Goal: Task Accomplishment & Management: Complete application form

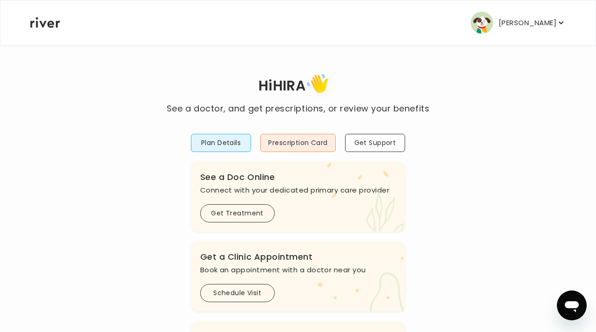
click at [217, 128] on div "Plan Details Prescription Card Get Support .cls-1 { fill: #ffe0ae; } .cls-2 { f…" at bounding box center [298, 332] width 215 height 435
click at [151, 331] on div "Hi HIRA See a doctor, and get prescriptions, or review your benefits Plan Detai…" at bounding box center [298, 310] width 537 height 479
click at [219, 142] on button "Plan Details" at bounding box center [221, 143] width 61 height 18
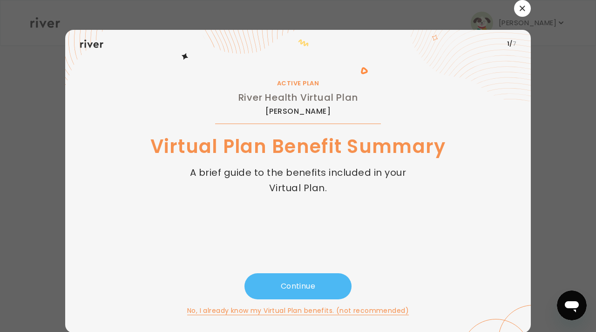
click at [298, 291] on button "Continue" at bounding box center [298, 286] width 107 height 26
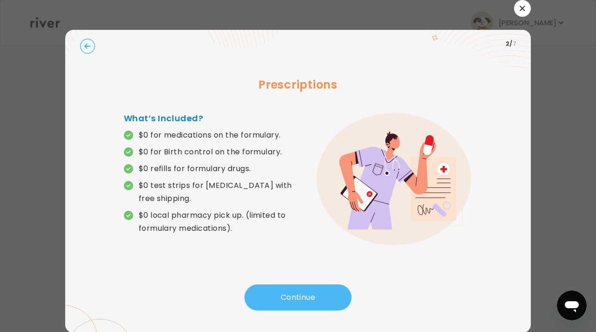
click at [279, 292] on button "Continue" at bounding box center [298, 297] width 107 height 26
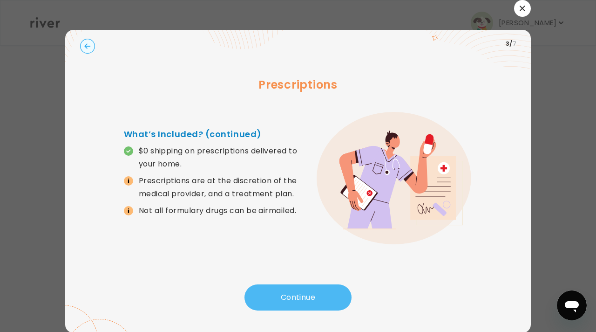
click at [279, 292] on button "Continue" at bounding box center [298, 297] width 107 height 26
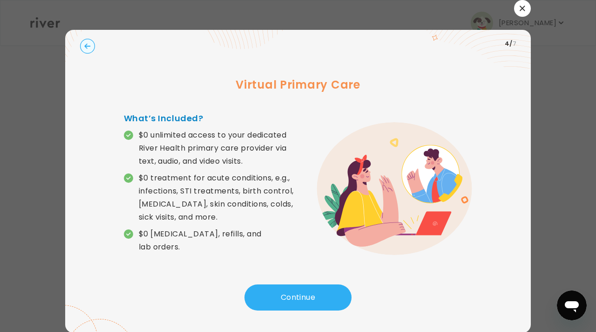
click at [84, 48] on circle "button" at bounding box center [88, 46] width 14 height 14
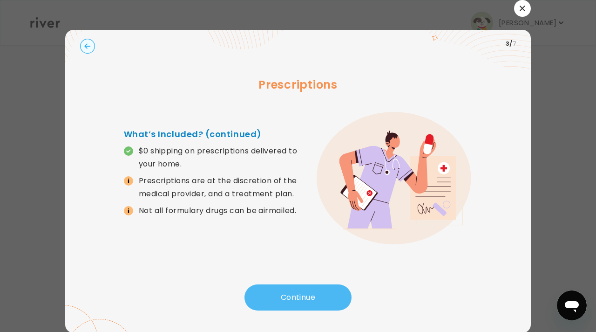
click at [297, 297] on button "Continue" at bounding box center [298, 297] width 107 height 26
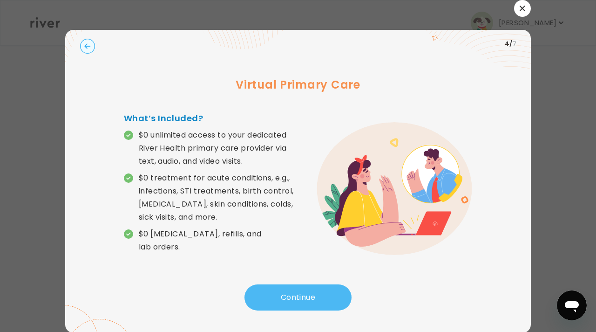
click at [297, 297] on button "Continue" at bounding box center [298, 297] width 107 height 26
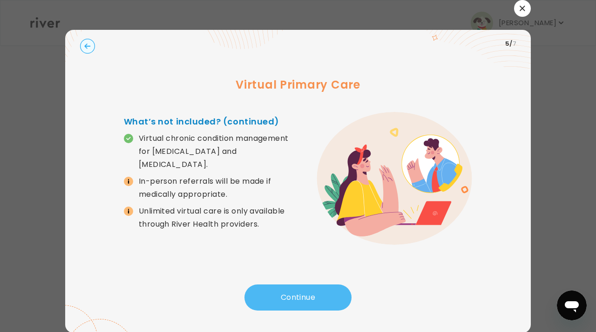
click at [297, 297] on button "Continue" at bounding box center [298, 297] width 107 height 26
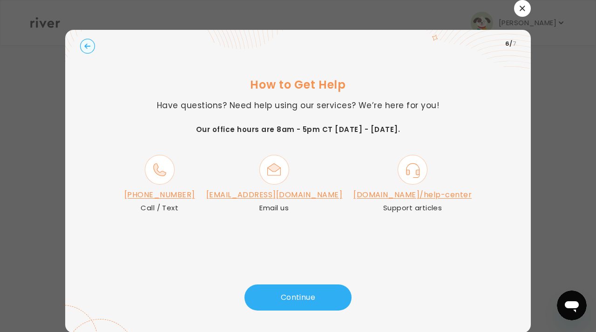
click at [89, 52] on circle "button" at bounding box center [88, 46] width 14 height 14
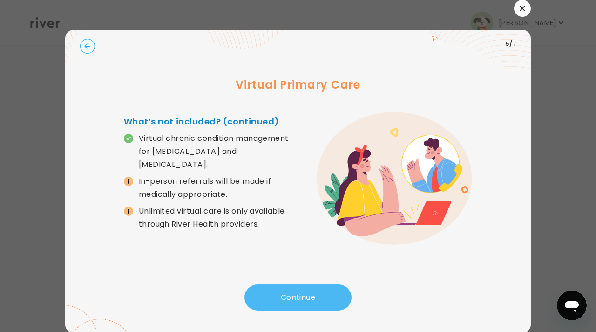
click at [285, 293] on button "Continue" at bounding box center [298, 297] width 107 height 26
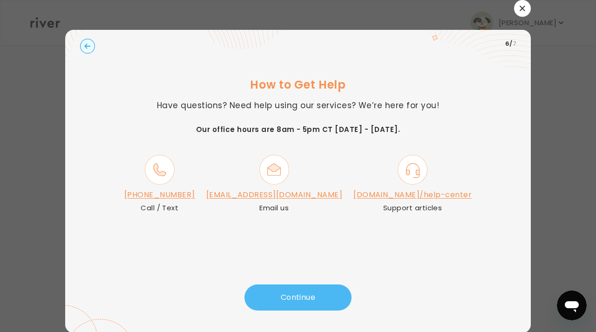
click at [297, 302] on button "Continue" at bounding box center [298, 297] width 107 height 26
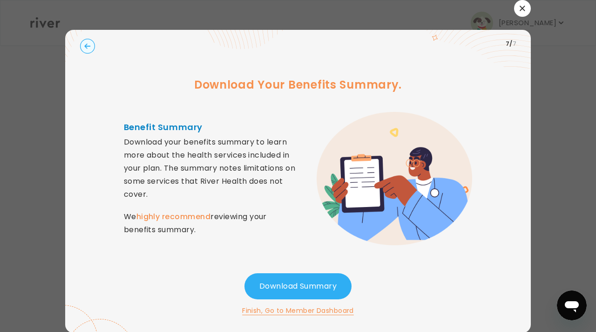
click at [290, 310] on button "Finish, Go to Member Dashboard" at bounding box center [298, 310] width 112 height 11
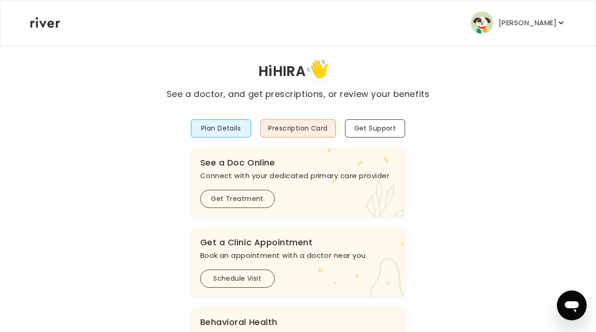
scroll to position [19, 0]
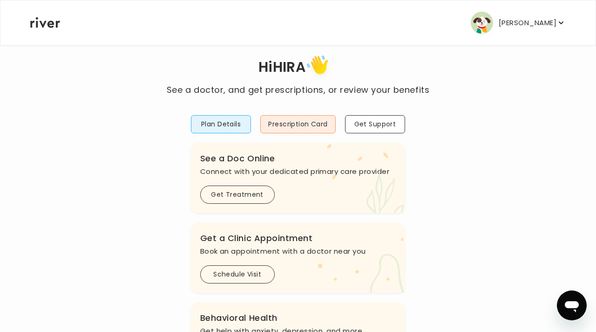
click at [233, 179] on div ".cls-see { fill: #eaefd8; } .cls-see-doctor { fill: #ffe0ae; } See a Doc Online…" at bounding box center [298, 178] width 215 height 70
click at [224, 196] on button "Get Treatment" at bounding box center [237, 194] width 75 height 18
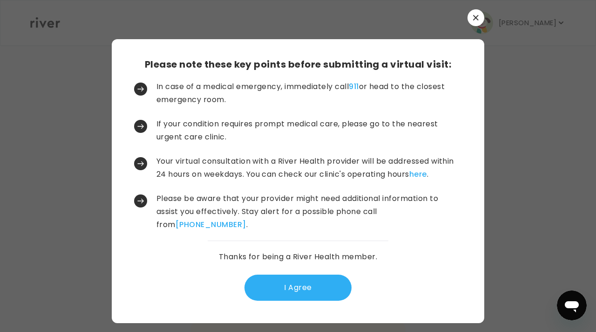
scroll to position [0, 0]
click at [298, 287] on button "I Agree" at bounding box center [298, 287] width 107 height 26
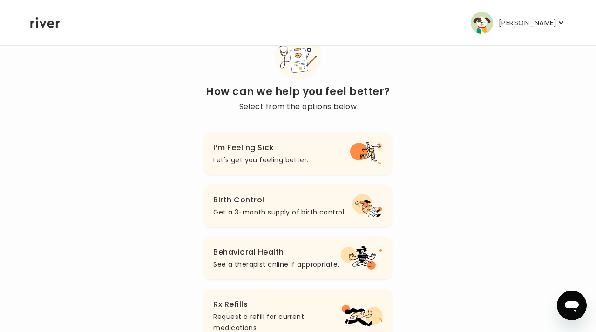
scroll to position [36, 0]
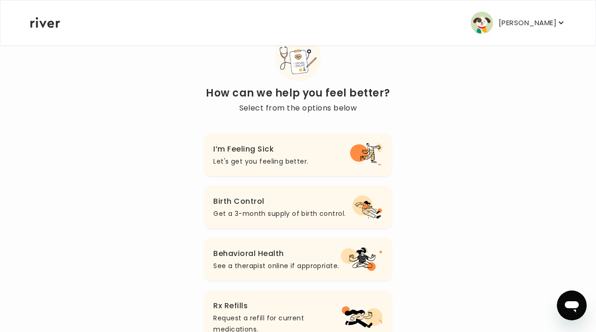
click at [265, 167] on button "I’m Feeling Sick Let's get you feeling better." at bounding box center [298, 154] width 188 height 43
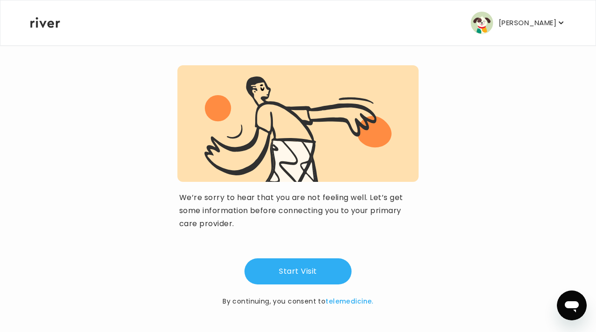
scroll to position [75, 0]
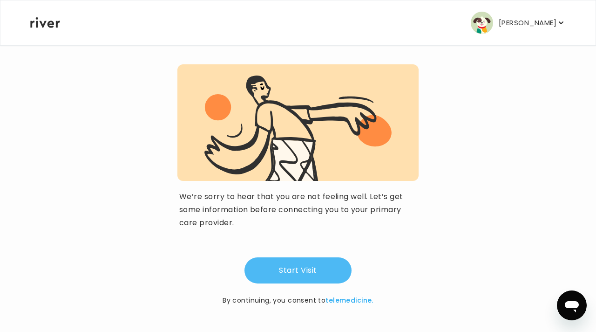
click at [279, 269] on button "Start Visit" at bounding box center [298, 270] width 107 height 26
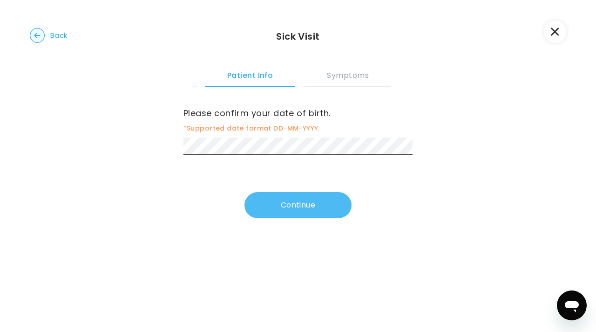
click at [279, 198] on button "Continue" at bounding box center [298, 205] width 107 height 26
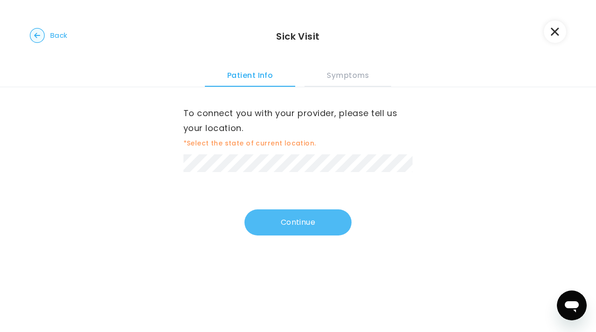
click at [301, 228] on button "Continue" at bounding box center [298, 222] width 107 height 26
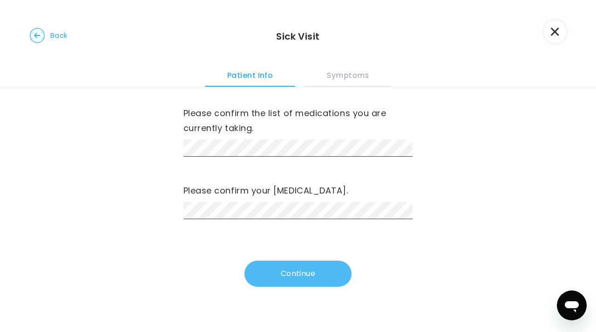
click at [285, 275] on button "Continue" at bounding box center [298, 273] width 107 height 26
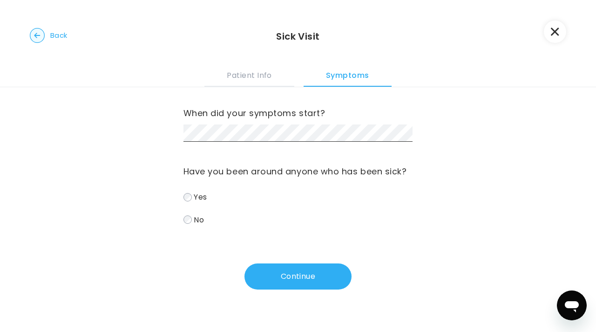
click at [197, 222] on span "No" at bounding box center [199, 219] width 10 height 11
click at [552, 33] on icon "button" at bounding box center [555, 31] width 8 height 8
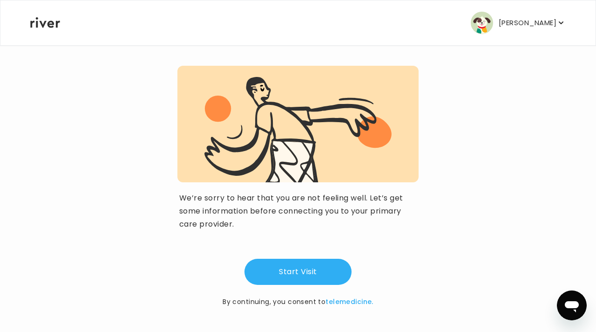
scroll to position [75, 0]
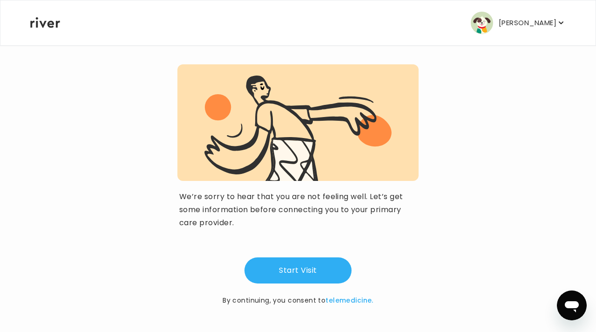
click at [513, 27] on button "[PERSON_NAME]" at bounding box center [518, 23] width 95 height 22
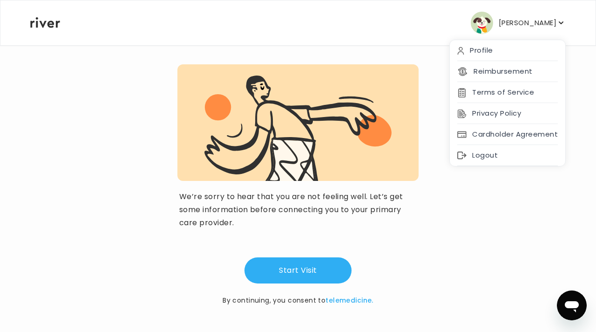
click at [47, 26] on icon at bounding box center [45, 22] width 30 height 11
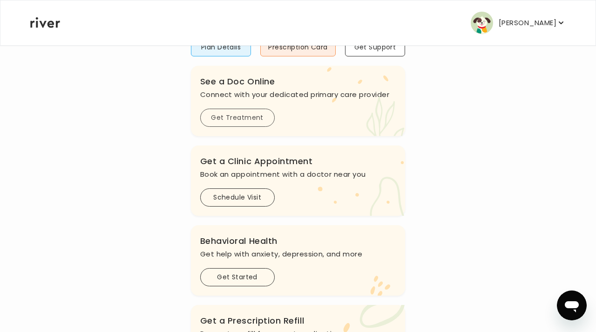
scroll to position [93, 0]
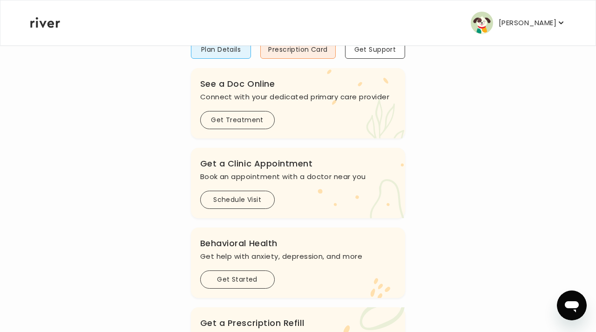
click at [248, 133] on div ".cls-see { fill: #eaefd8; } .cls-see-doctor { fill: #ffe0ae; } See a Doc Online…" at bounding box center [298, 103] width 215 height 70
click at [239, 122] on button "Get Treatment" at bounding box center [237, 120] width 75 height 18
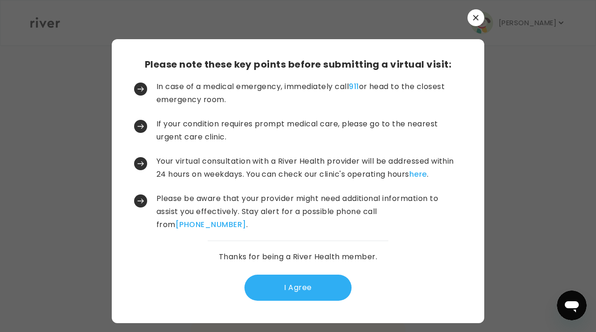
scroll to position [0, 0]
click at [294, 289] on button "I Agree" at bounding box center [298, 287] width 107 height 26
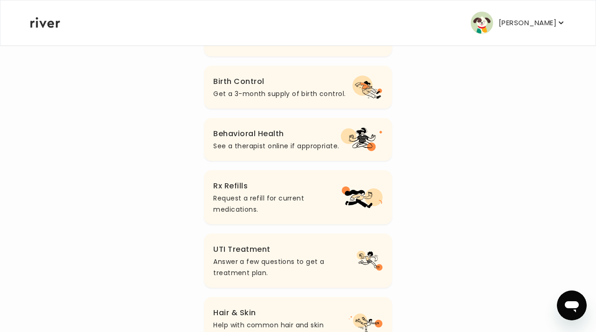
scroll to position [110, 0]
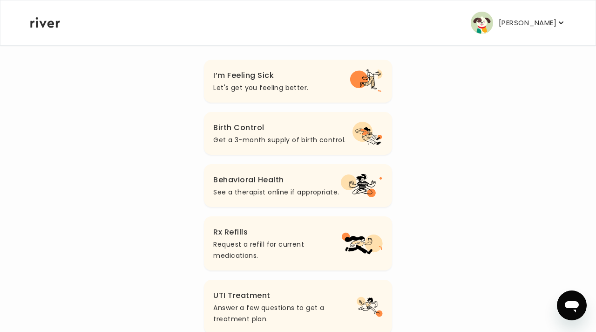
click at [268, 78] on h3 "I’m Feeling Sick" at bounding box center [260, 75] width 95 height 13
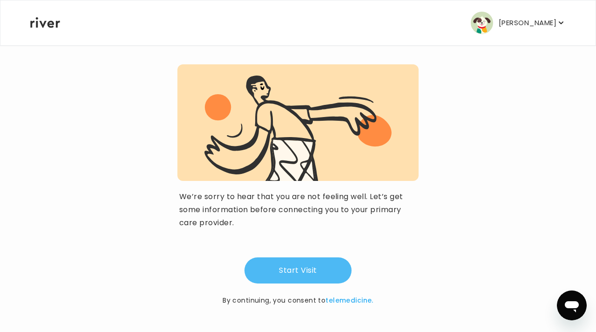
click at [292, 258] on button "Start Visit" at bounding box center [298, 270] width 107 height 26
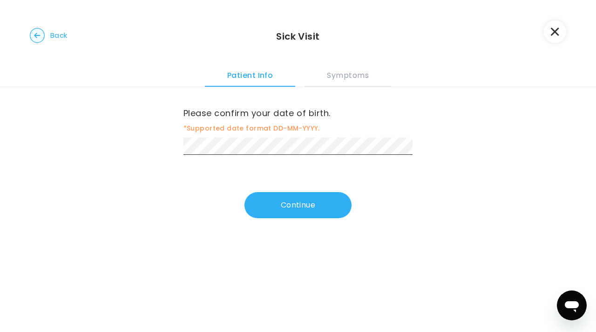
click at [277, 224] on div "Please confirm your date of birth. *Supported date format DD-MM-YYYY. Continue" at bounding box center [298, 164] width 596 height 154
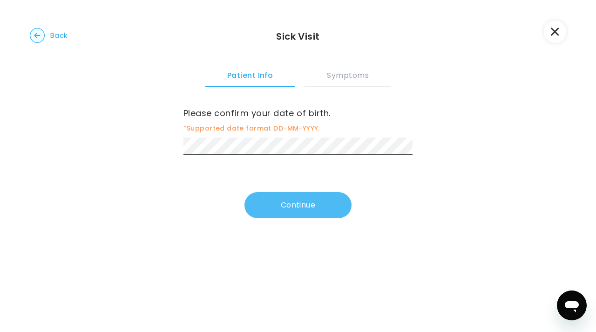
click at [278, 206] on button "Continue" at bounding box center [298, 205] width 107 height 26
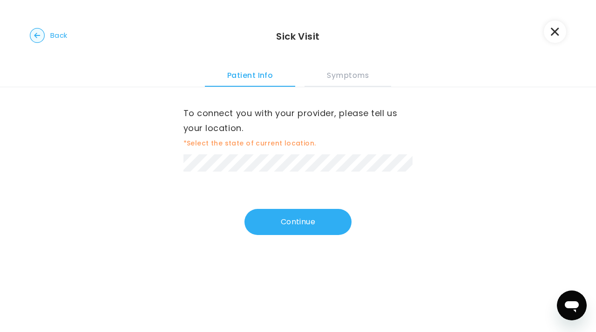
click at [298, 148] on span "*Select the state of current location." at bounding box center [298, 142] width 230 height 11
click at [291, 225] on button "Continue" at bounding box center [298, 222] width 107 height 26
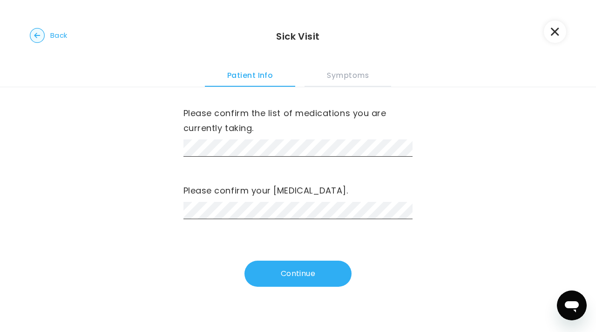
click at [303, 291] on div "Please confirm the list of medications you are currently taking. Please confirm…" at bounding box center [298, 198] width 596 height 223
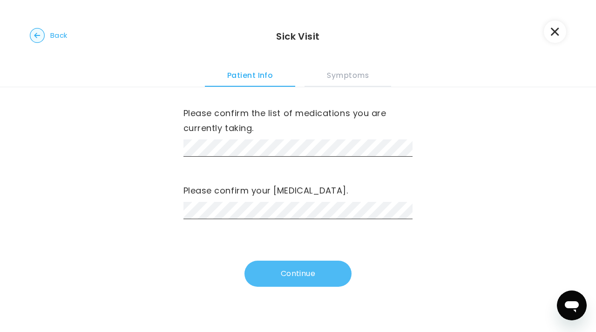
click at [286, 275] on button "Continue" at bounding box center [298, 273] width 107 height 26
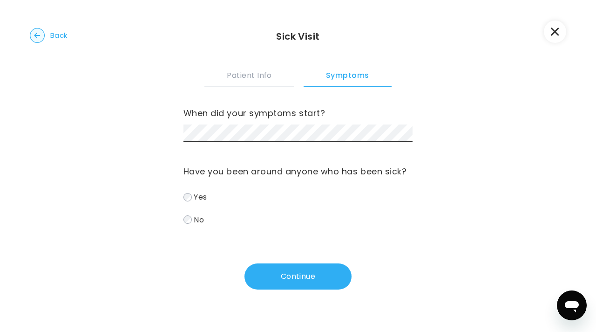
click at [210, 119] on label "When did your symptoms start?" at bounding box center [298, 113] width 230 height 15
click at [282, 281] on button "Continue" at bounding box center [298, 276] width 107 height 26
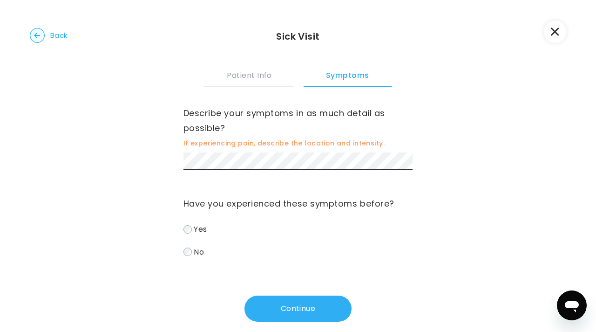
click at [188, 235] on label "Yes" at bounding box center [298, 229] width 230 height 14
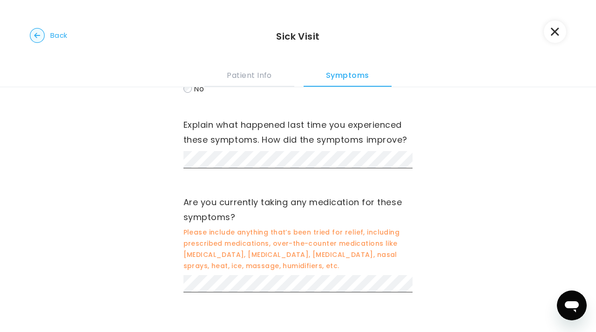
scroll to position [197, 0]
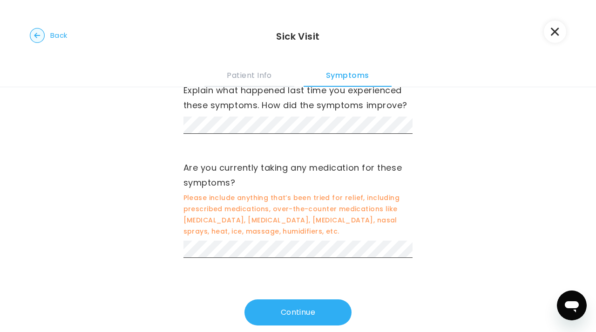
click at [275, 136] on div "Explain what happened last time you experienced these symptoms. How did the sym…" at bounding box center [298, 110] width 230 height 55
click at [330, 308] on button "Continue" at bounding box center [298, 312] width 107 height 26
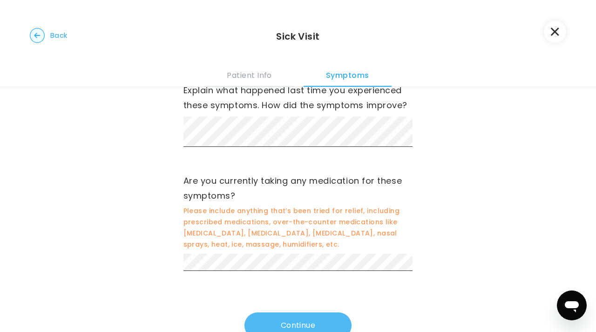
click at [299, 324] on button "Continue" at bounding box center [298, 325] width 107 height 26
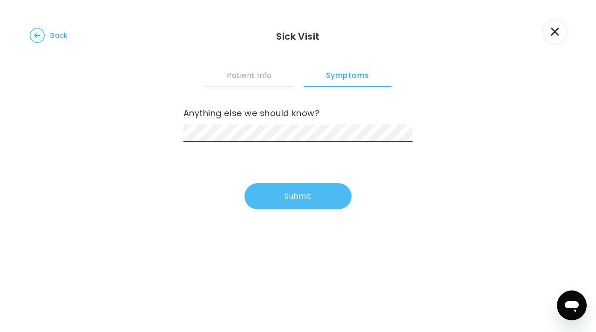
scroll to position [0, 0]
click at [277, 183] on button "Submit" at bounding box center [298, 196] width 107 height 26
click at [298, 190] on button "Submit" at bounding box center [298, 196] width 107 height 26
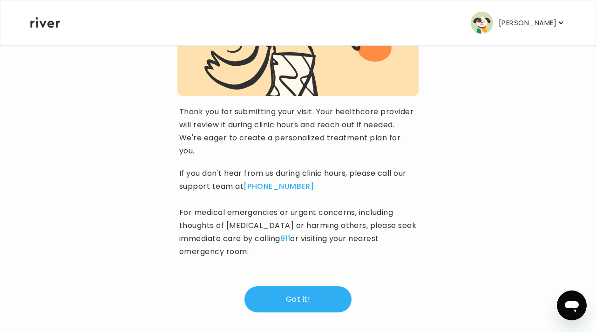
scroll to position [144, 0]
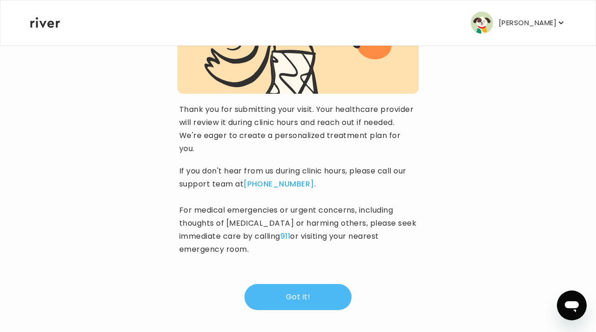
click at [302, 287] on button "Got it!" at bounding box center [298, 297] width 107 height 26
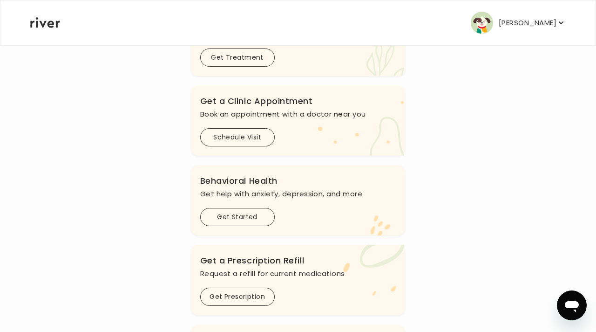
scroll to position [195, 0]
click at [218, 141] on button "Schedule Visit" at bounding box center [237, 137] width 75 height 18
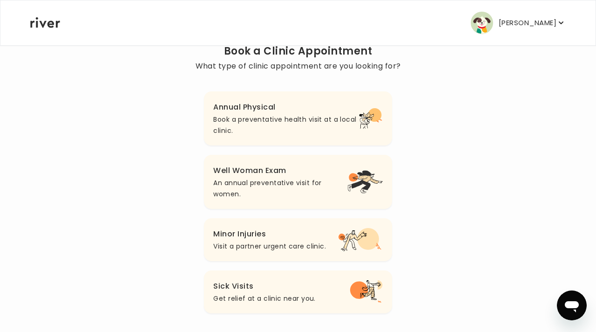
scroll to position [76, 0]
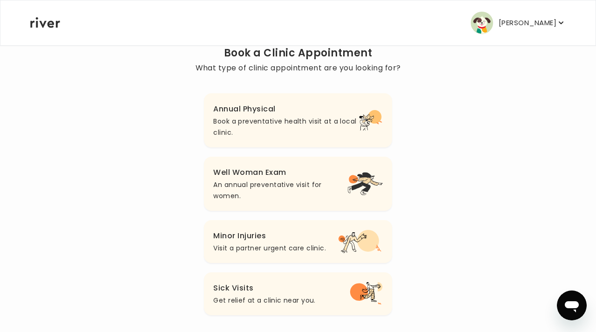
click at [257, 133] on p "Book a preventative health visit at a local clinic." at bounding box center [286, 126] width 146 height 22
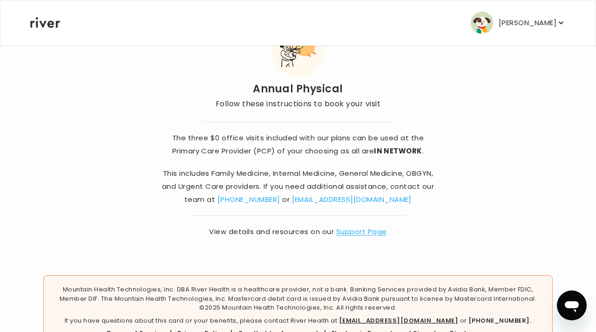
scroll to position [80, 0]
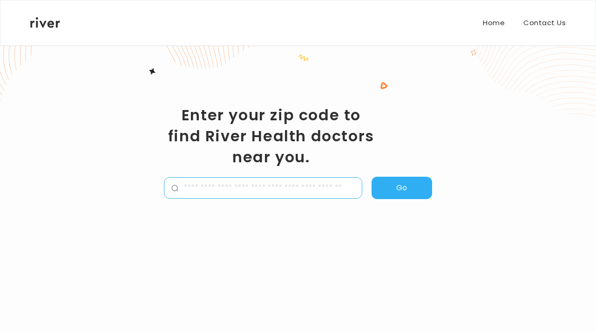
click at [220, 189] on input "zipCode" at bounding box center [269, 187] width 183 height 20
type input "*****"
select select "**"
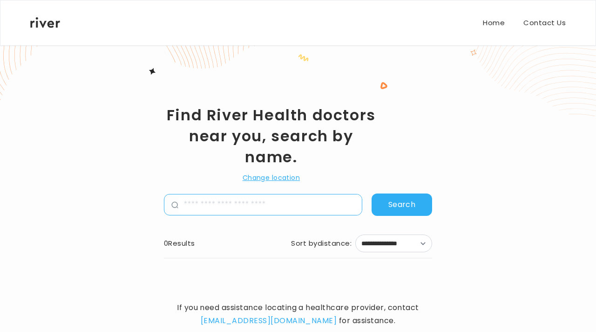
scroll to position [21, 0]
